Goal: Information Seeking & Learning: Learn about a topic

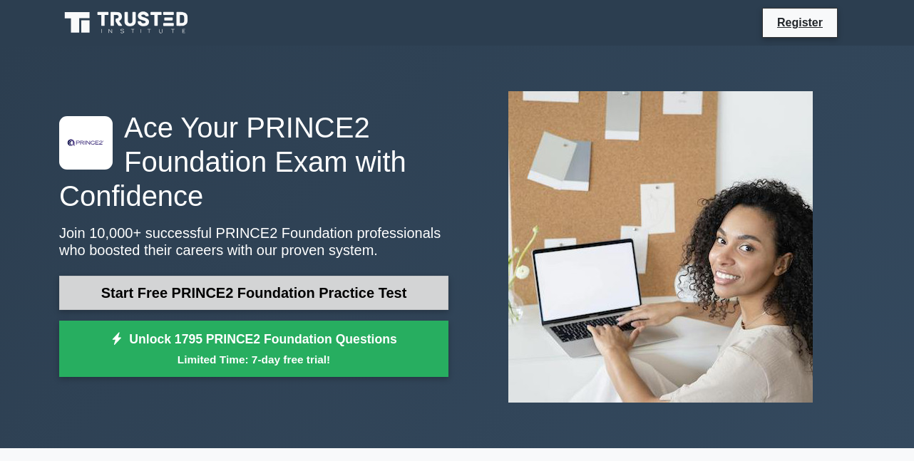
click at [261, 289] on link "Start Free PRINCE2 Foundation Practice Test" at bounding box center [253, 293] width 389 height 34
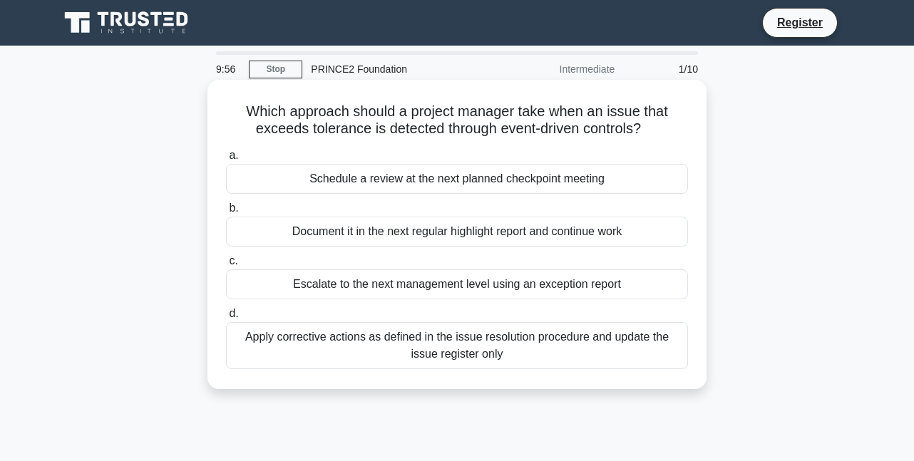
click at [335, 242] on div "Document it in the next regular highlight report and continue work" at bounding box center [457, 232] width 462 height 30
click at [226, 213] on input "b. Document it in the next regular highlight report and continue work" at bounding box center [226, 208] width 0 height 9
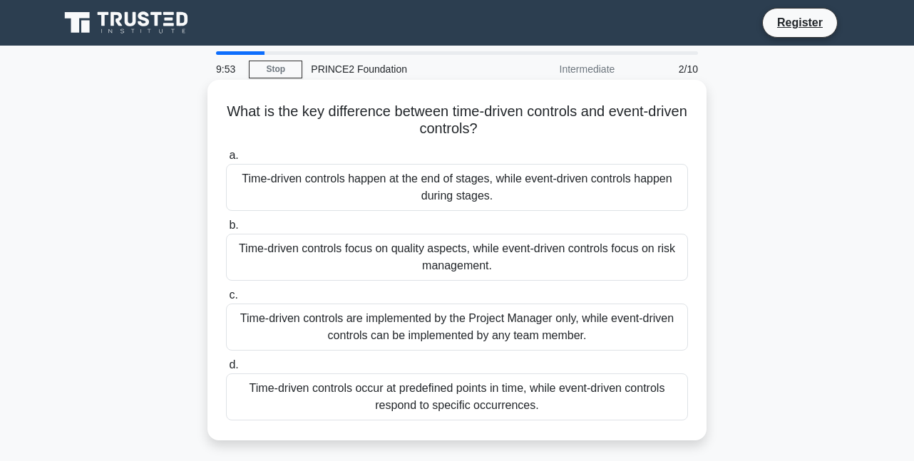
click at [342, 251] on div "Time-driven controls focus on quality aspects, while event-driven controls focu…" at bounding box center [457, 257] width 462 height 47
click at [226, 230] on input "b. Time-driven controls focus on quality aspects, while event-driven controls f…" at bounding box center [226, 225] width 0 height 9
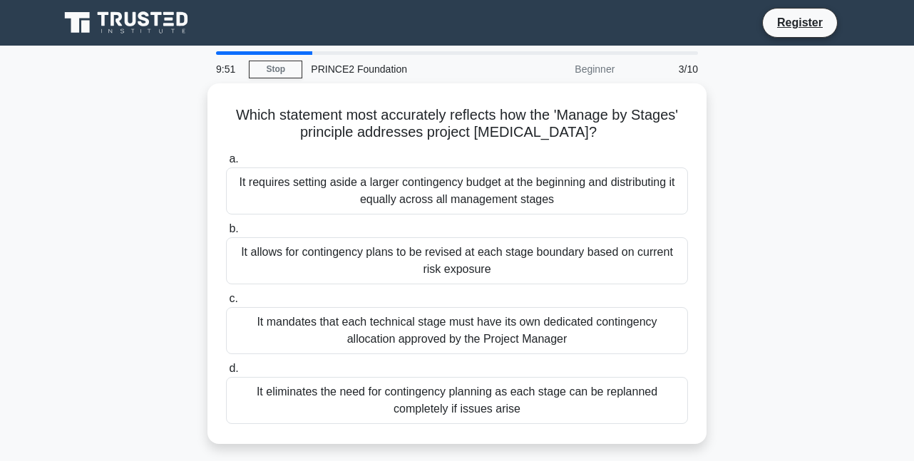
click at [342, 251] on div "It allows for contingency plans to be revised at each stage boundary based on c…" at bounding box center [457, 261] width 462 height 47
click at [226, 234] on input "b. It allows for contingency plans to be revised at each stage boundary based o…" at bounding box center [226, 229] width 0 height 9
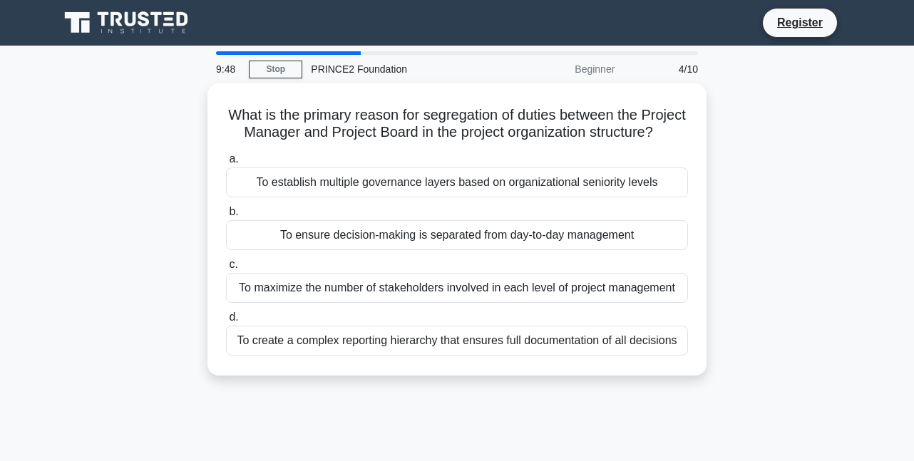
click at [342, 250] on div "To ensure decision-making is separated from day-to-day management" at bounding box center [457, 235] width 462 height 30
click at [226, 217] on input "b. To ensure decision-making is separated from day-to-day management" at bounding box center [226, 212] width 0 height 9
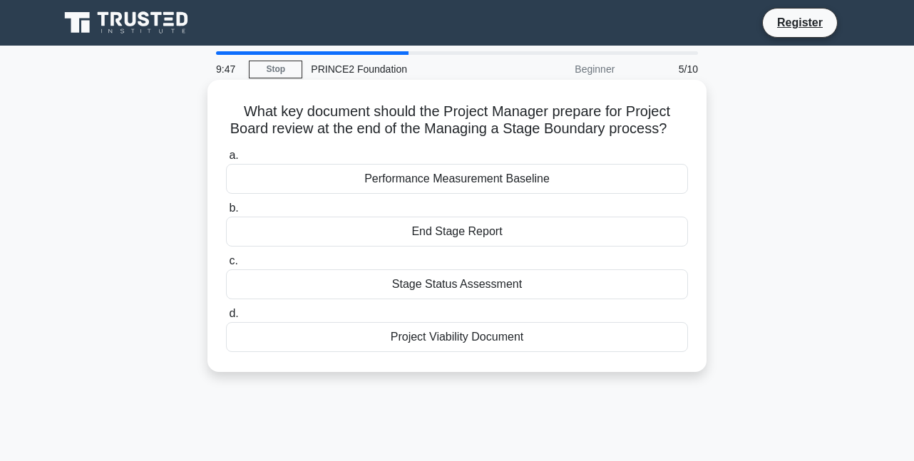
click at [358, 235] on div "End Stage Report" at bounding box center [457, 232] width 462 height 30
click at [226, 213] on input "b. End Stage Report" at bounding box center [226, 208] width 0 height 9
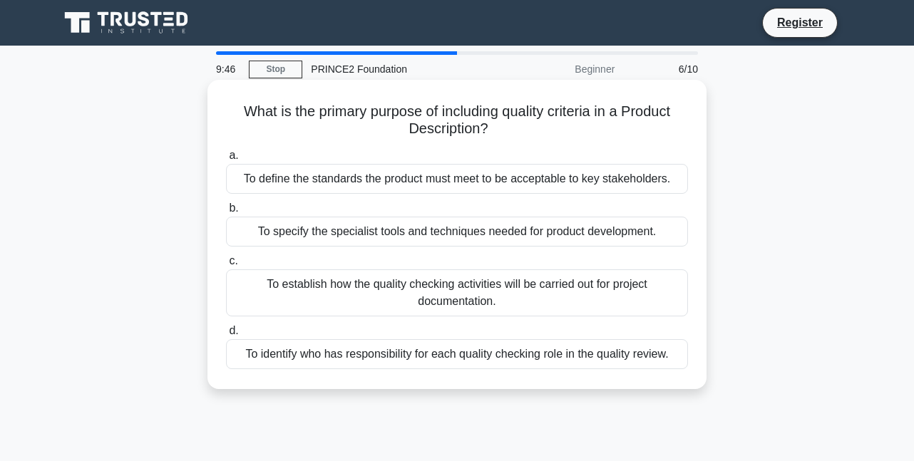
click at [359, 232] on div "To specify the specialist tools and techniques needed for product development." at bounding box center [457, 232] width 462 height 30
click at [226, 213] on input "b. To specify the specialist tools and techniques needed for product developmen…" at bounding box center [226, 208] width 0 height 9
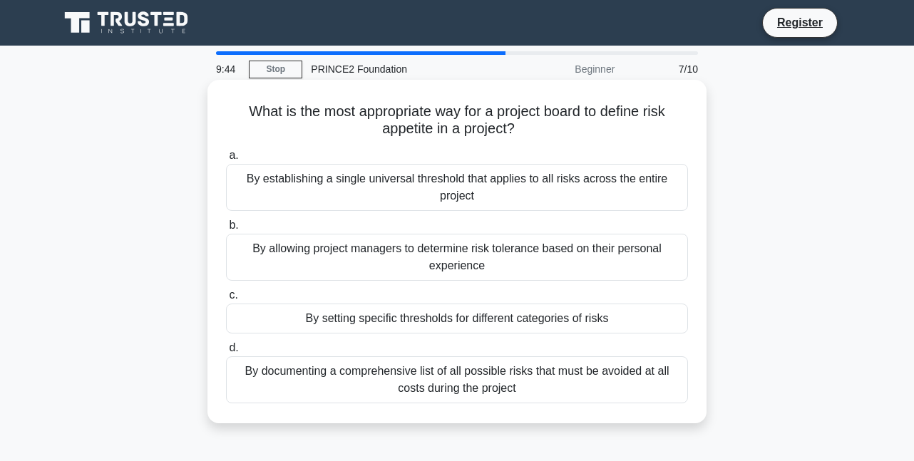
click at [359, 258] on div "By allowing project managers to determine risk tolerance based on their persona…" at bounding box center [457, 257] width 462 height 47
click at [226, 230] on input "b. By allowing project managers to determine risk tolerance based on their pers…" at bounding box center [226, 225] width 0 height 9
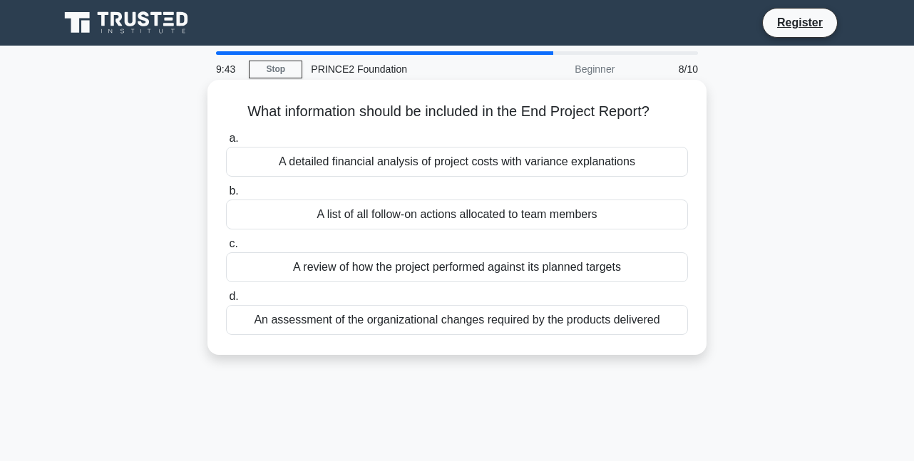
click at [383, 213] on div "A list of all follow-on actions allocated to team members" at bounding box center [457, 215] width 462 height 30
click at [226, 196] on input "b. A list of all follow-on actions allocated to team members" at bounding box center [226, 191] width 0 height 9
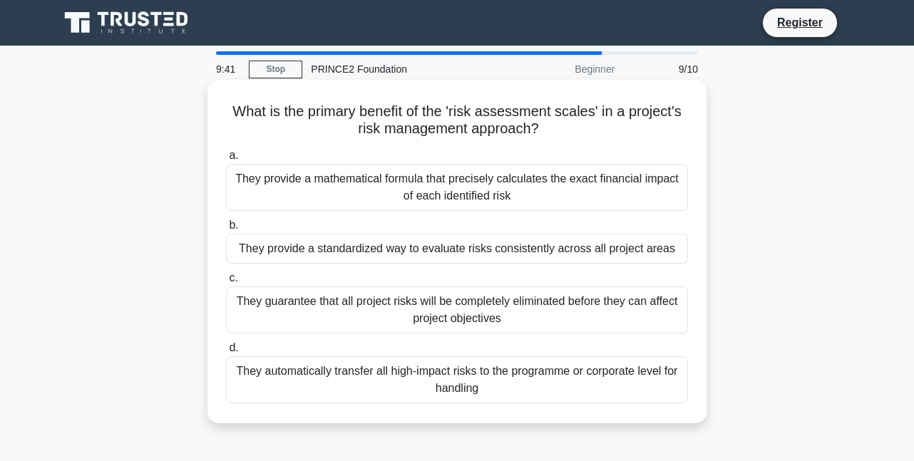
click at [381, 249] on div "They provide a standardized way to evaluate risks consistently across all proje…" at bounding box center [457, 249] width 462 height 30
click at [226, 230] on input "b. They provide a standardized way to evaluate risks consistently across all pr…" at bounding box center [226, 225] width 0 height 9
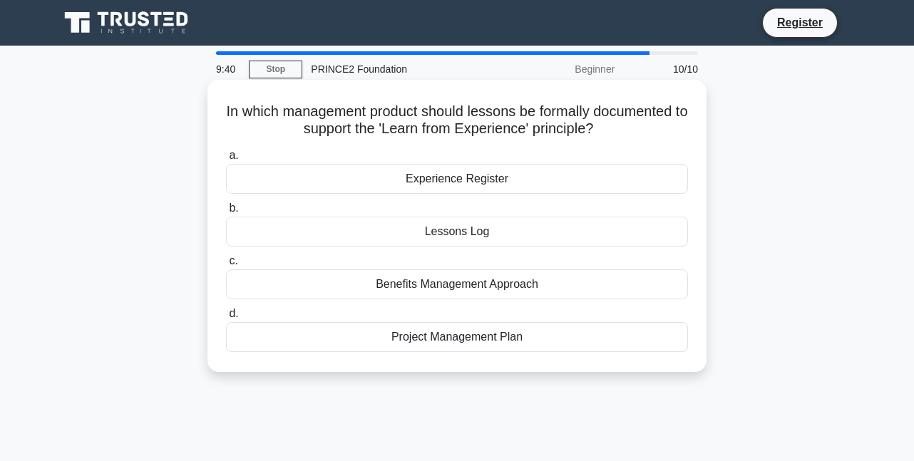
click at [379, 238] on div "Lessons Log" at bounding box center [457, 232] width 462 height 30
click at [226, 213] on input "b. Lessons Log" at bounding box center [226, 208] width 0 height 9
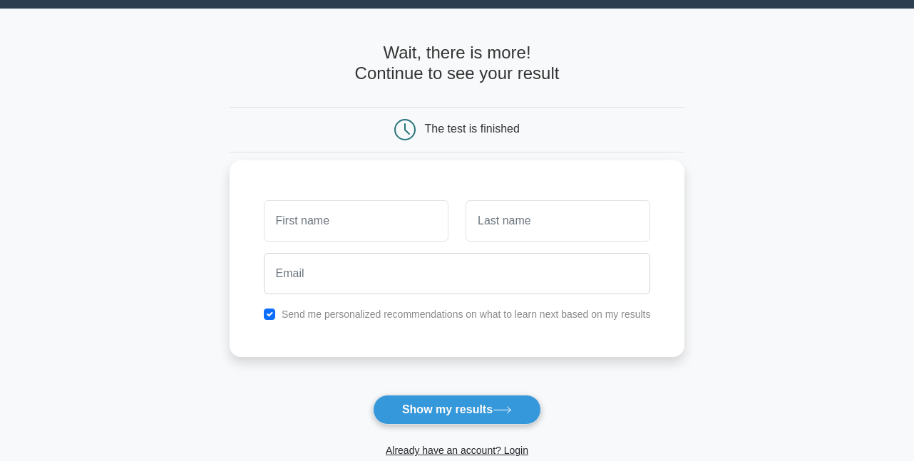
scroll to position [71, 0]
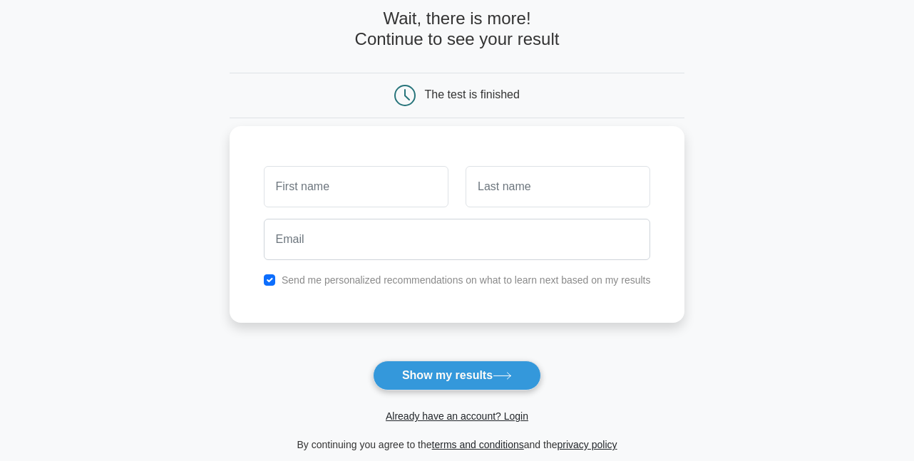
click at [423, 194] on input "text" at bounding box center [356, 186] width 185 height 41
type input "sathu"
click at [556, 198] on input "text" at bounding box center [558, 186] width 185 height 41
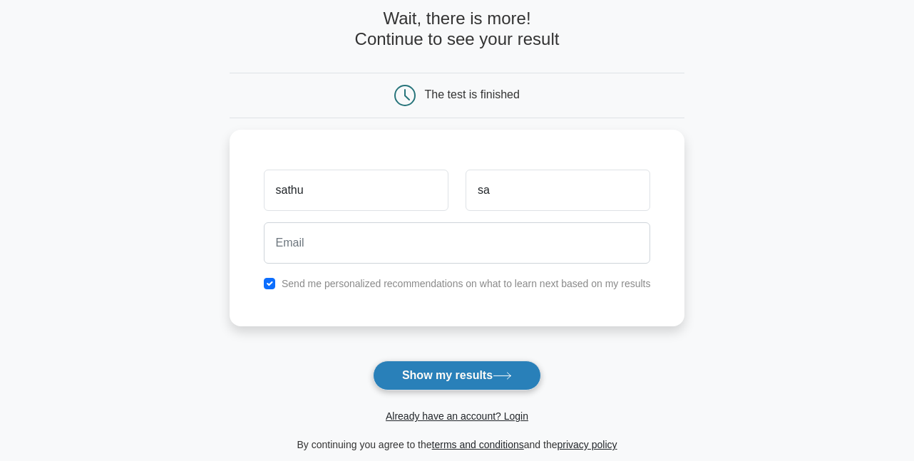
click at [489, 373] on button "Show my results" at bounding box center [457, 376] width 168 height 30
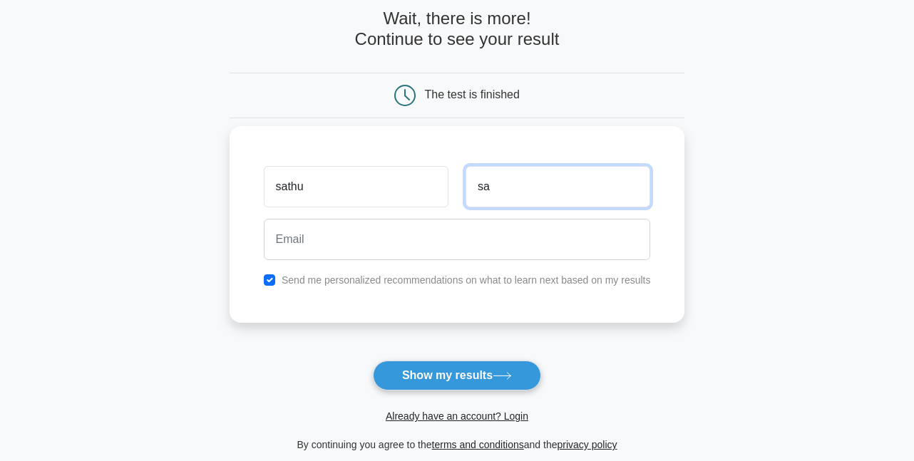
click at [521, 183] on input "sa" at bounding box center [558, 186] width 185 height 41
type input "sathu"
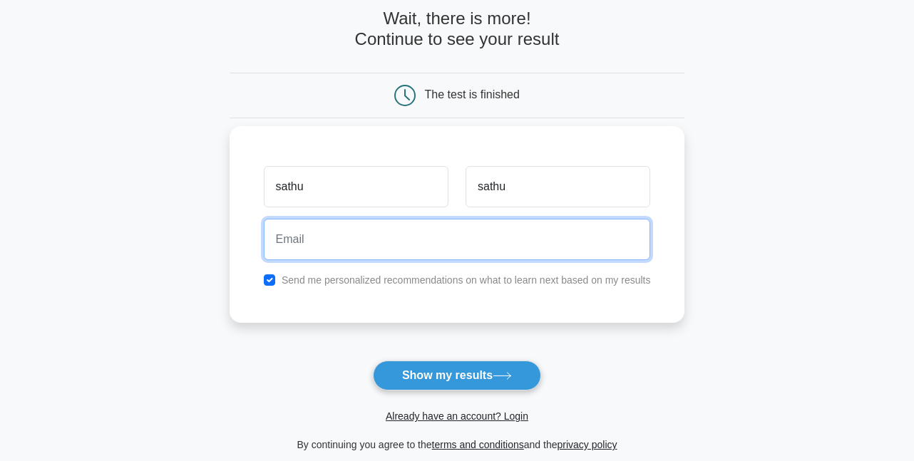
click at [366, 257] on input "email" at bounding box center [457, 239] width 387 height 41
type input "Ksathurshiny2000@gmail.com"
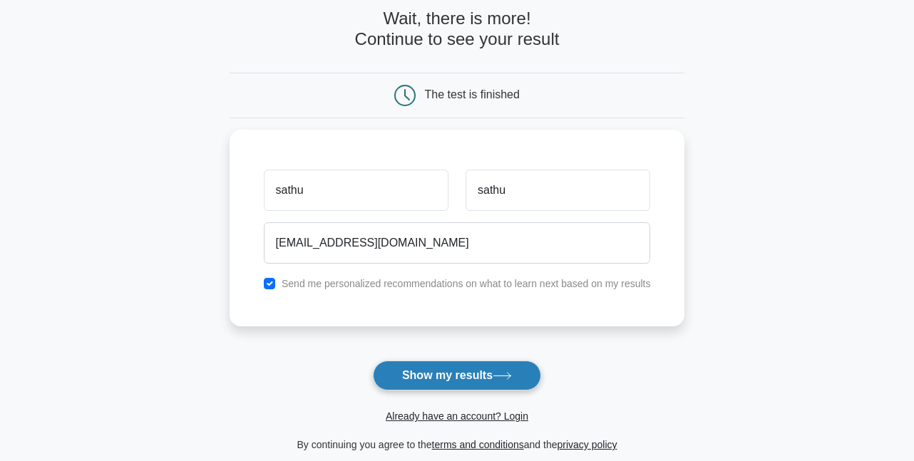
click at [441, 374] on button "Show my results" at bounding box center [457, 376] width 168 height 30
